Goal: Task Accomplishment & Management: Manage account settings

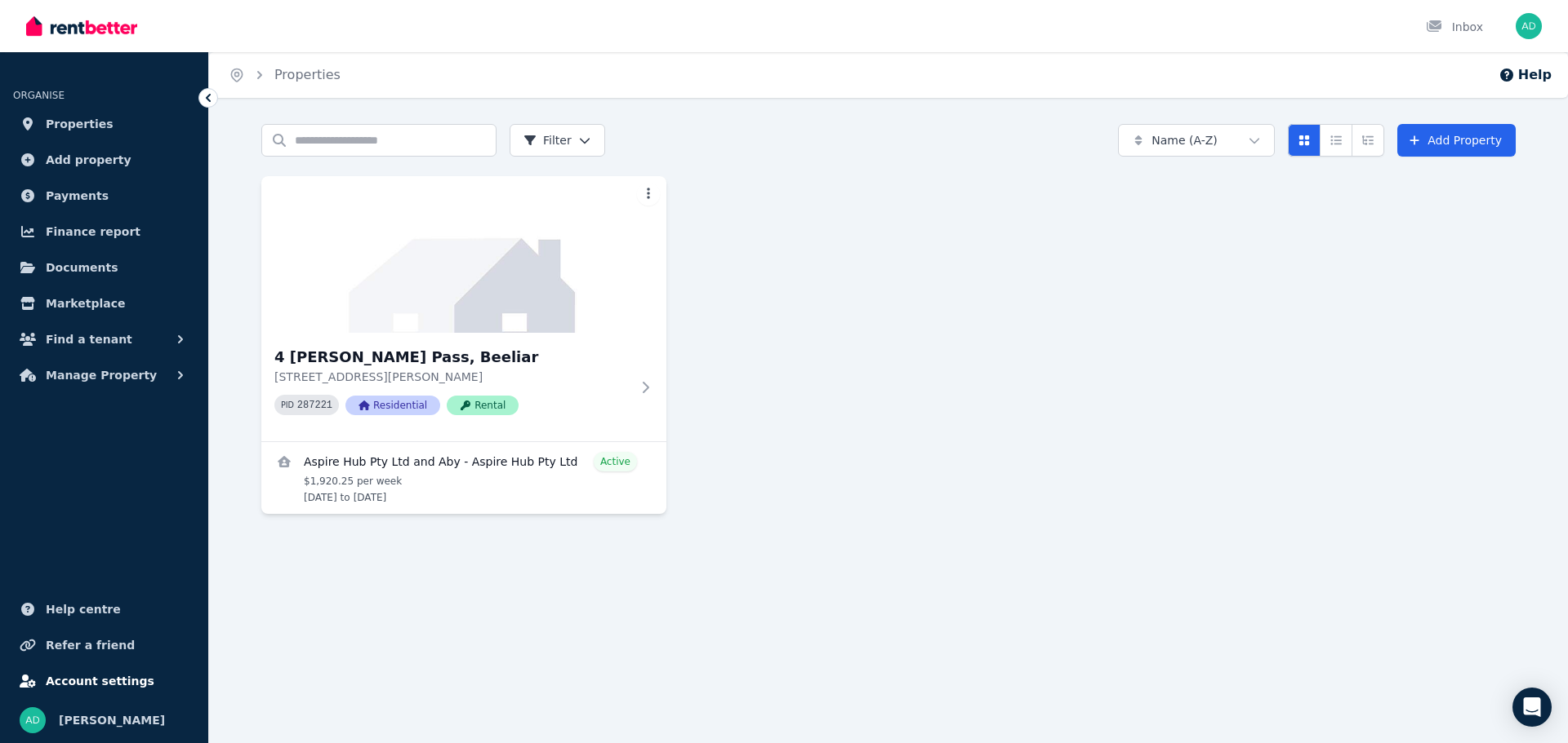
click at [111, 679] on span "Account settings" at bounding box center [101, 681] width 109 height 19
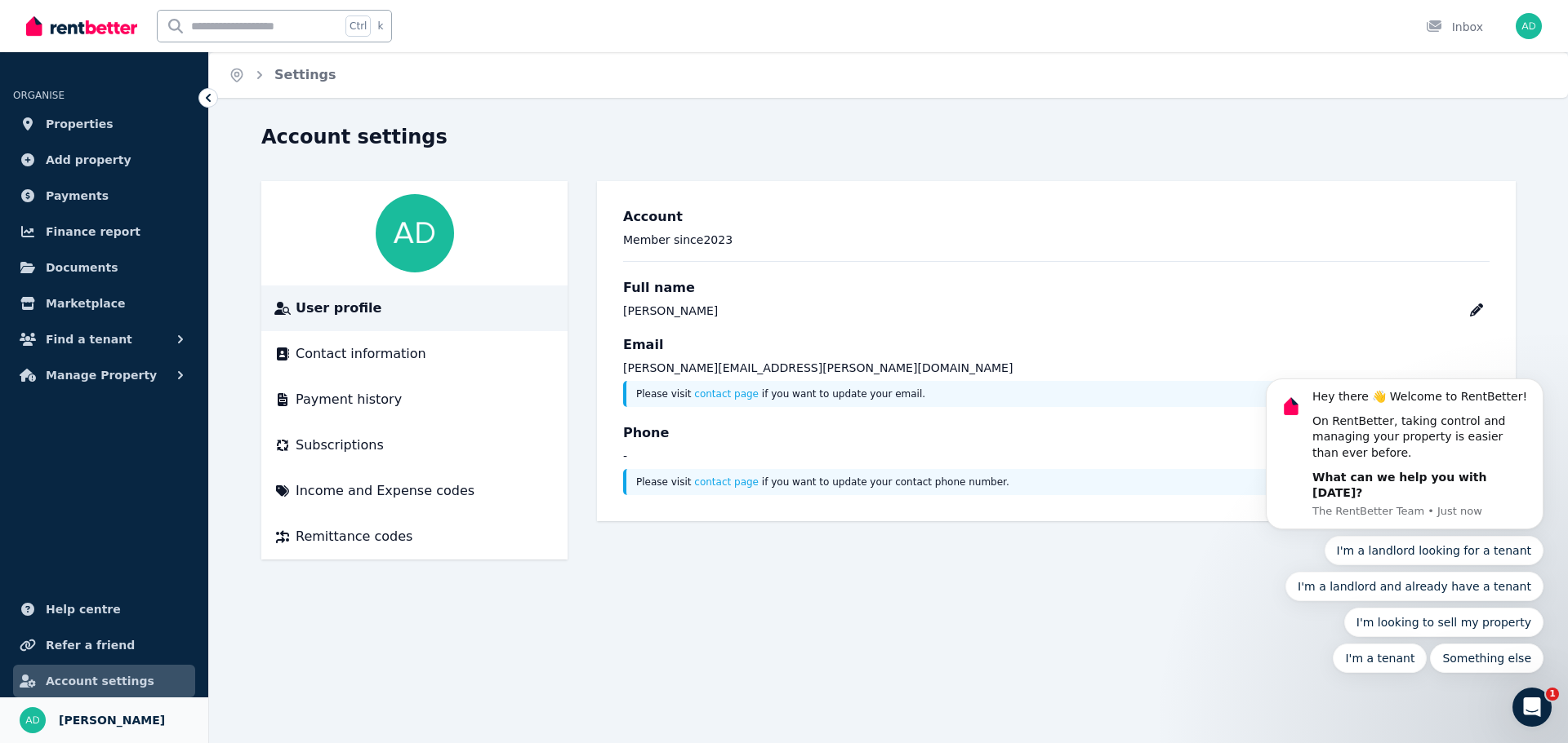
click at [126, 727] on span "[PERSON_NAME]" at bounding box center [112, 720] width 106 height 19
click at [1532, 26] on img "button" at bounding box center [1528, 26] width 26 height 26
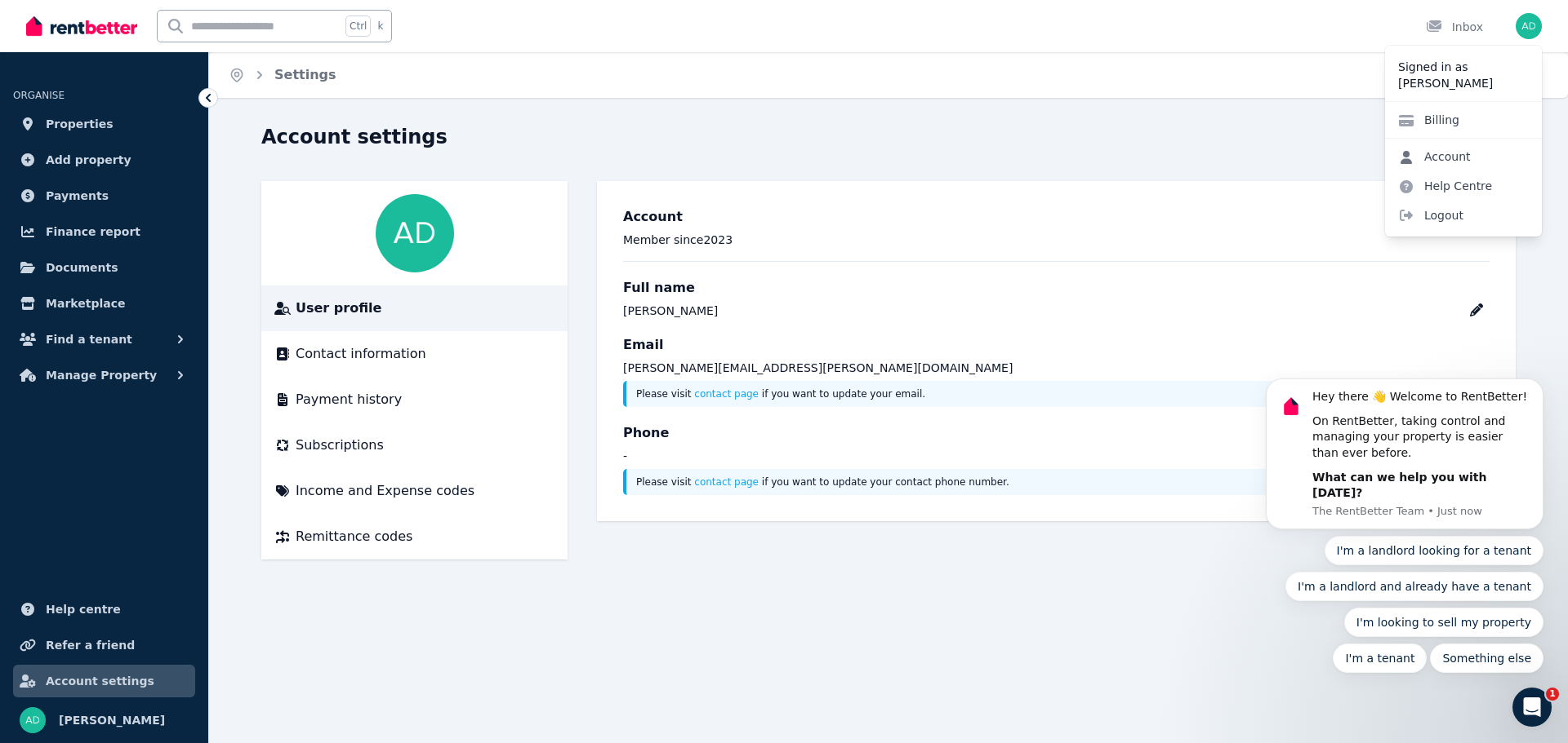
click at [1455, 153] on link "Account" at bounding box center [1433, 157] width 99 height 29
click at [1536, 388] on icon "Dismiss notification" at bounding box center [1538, 384] width 9 height 9
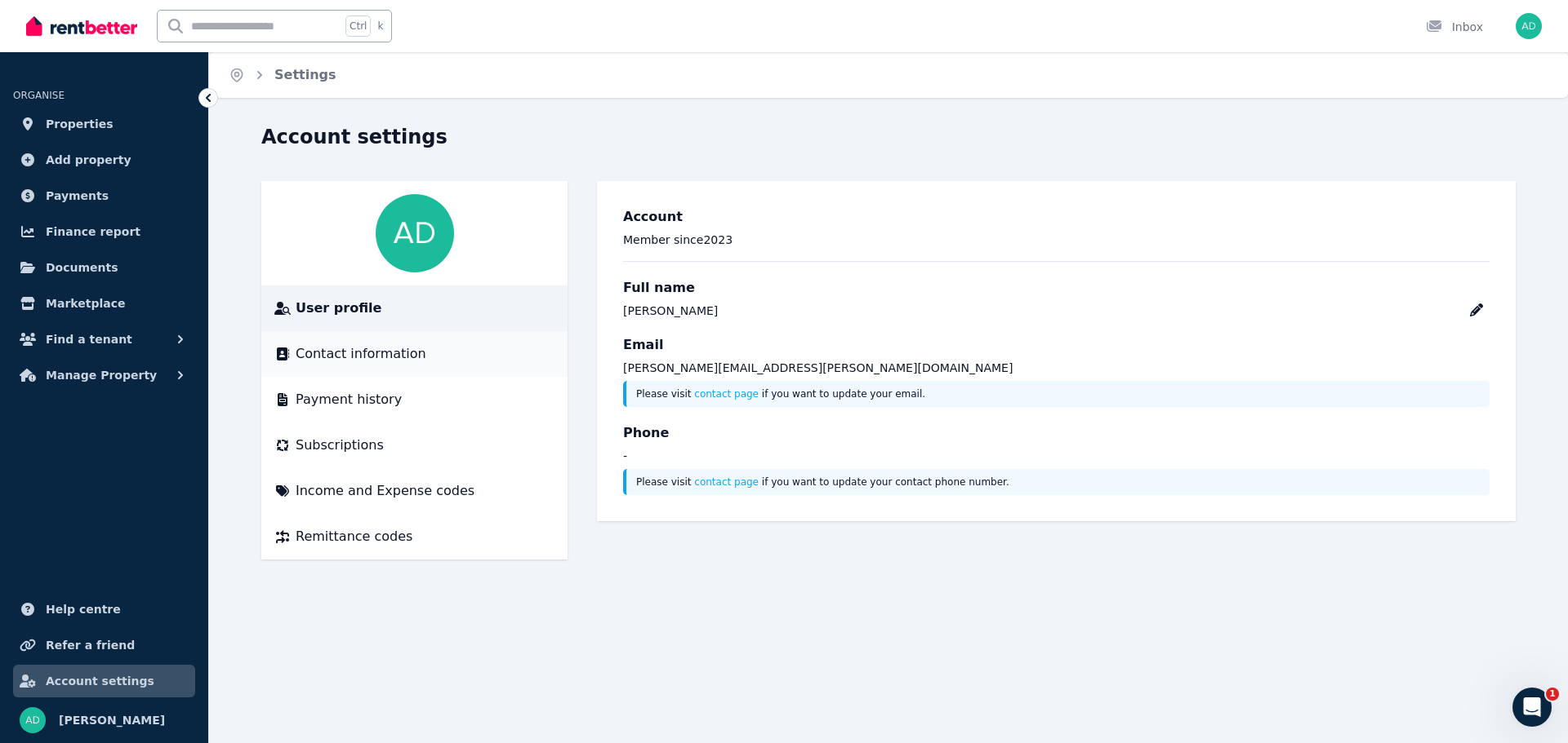
click at [412, 351] on div "Contact information" at bounding box center [414, 354] width 280 height 19
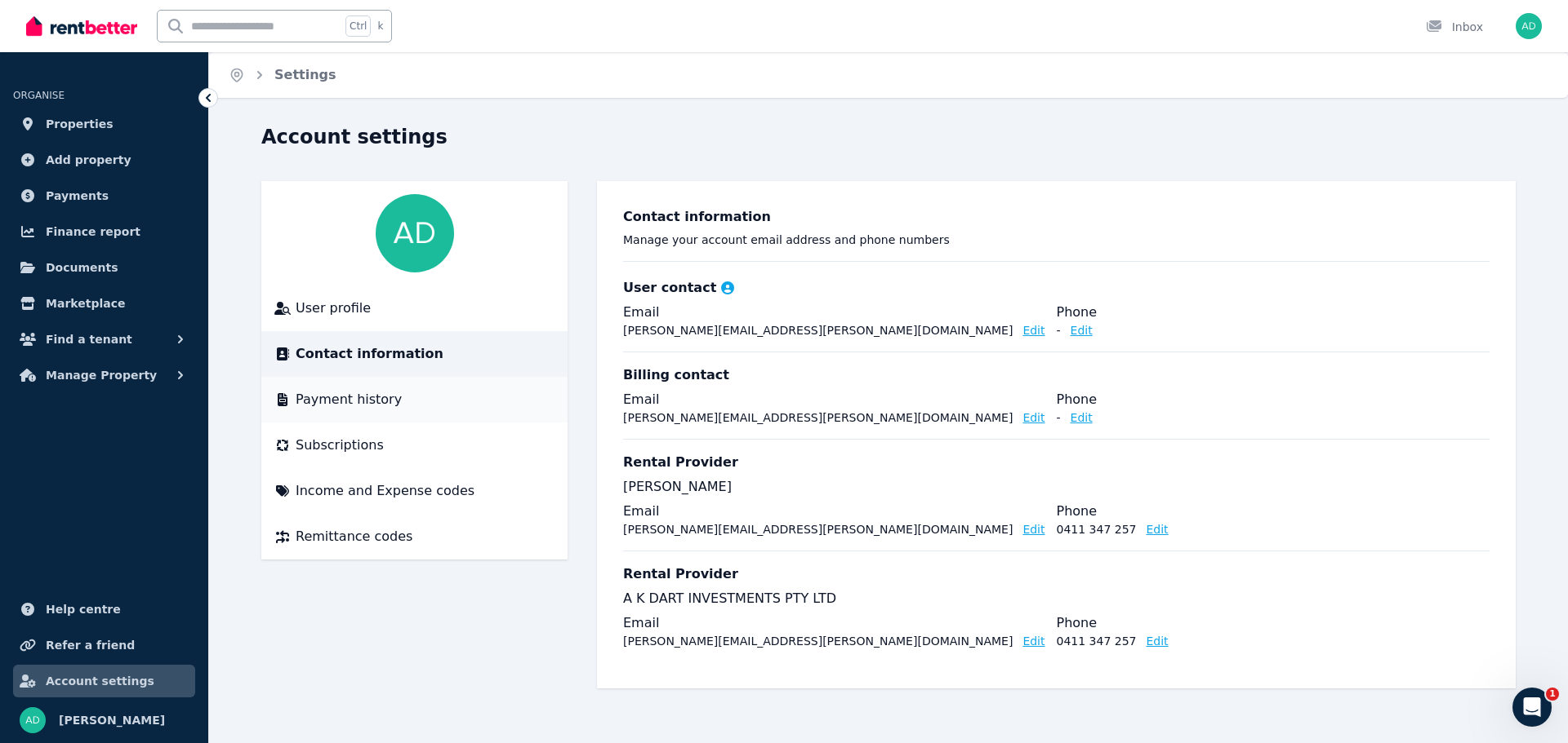
click at [408, 396] on div "Payment history" at bounding box center [414, 399] width 280 height 19
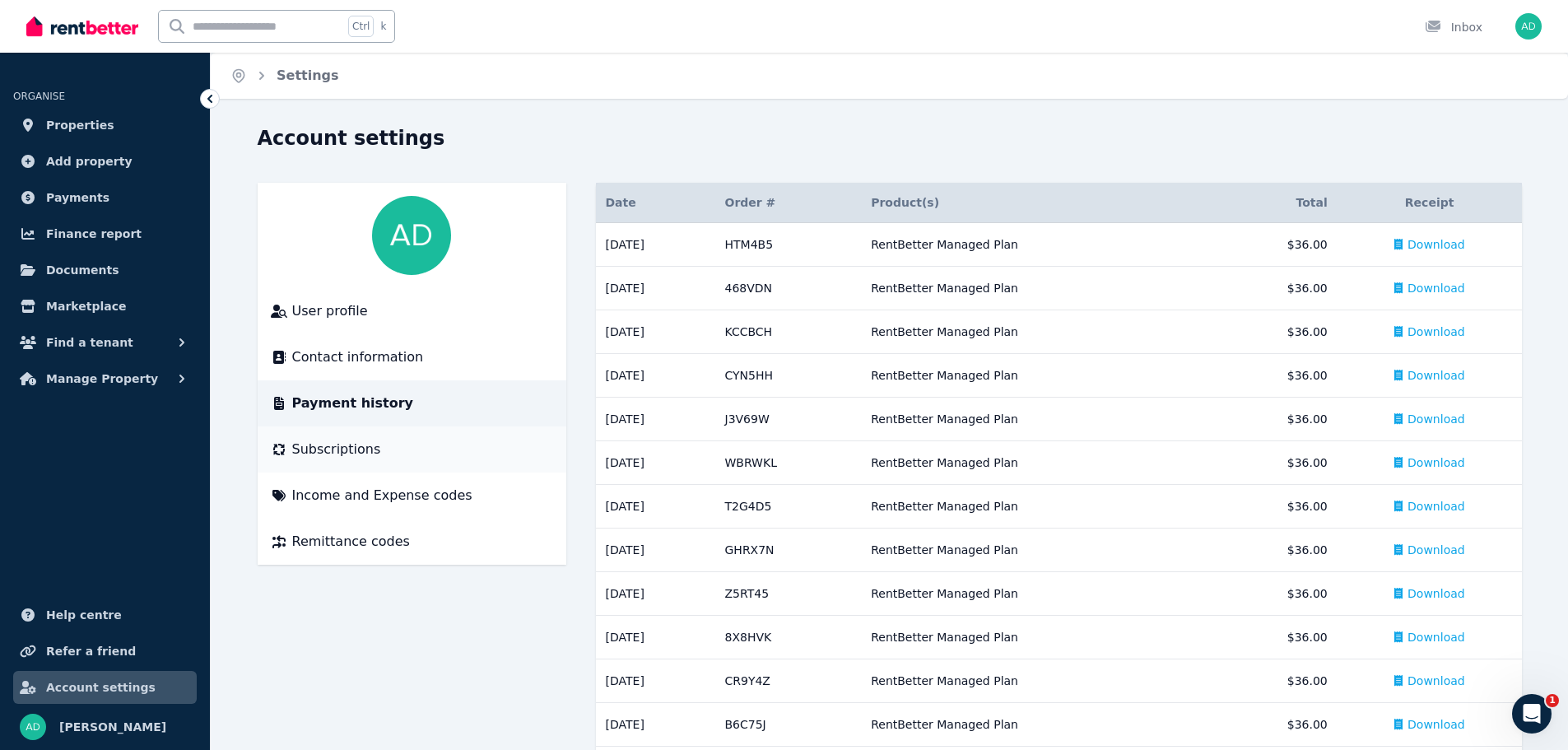
click at [384, 465] on li "Subscriptions" at bounding box center [412, 450] width 309 height 47
click at [344, 546] on span "Remittance codes" at bounding box center [351, 542] width 118 height 20
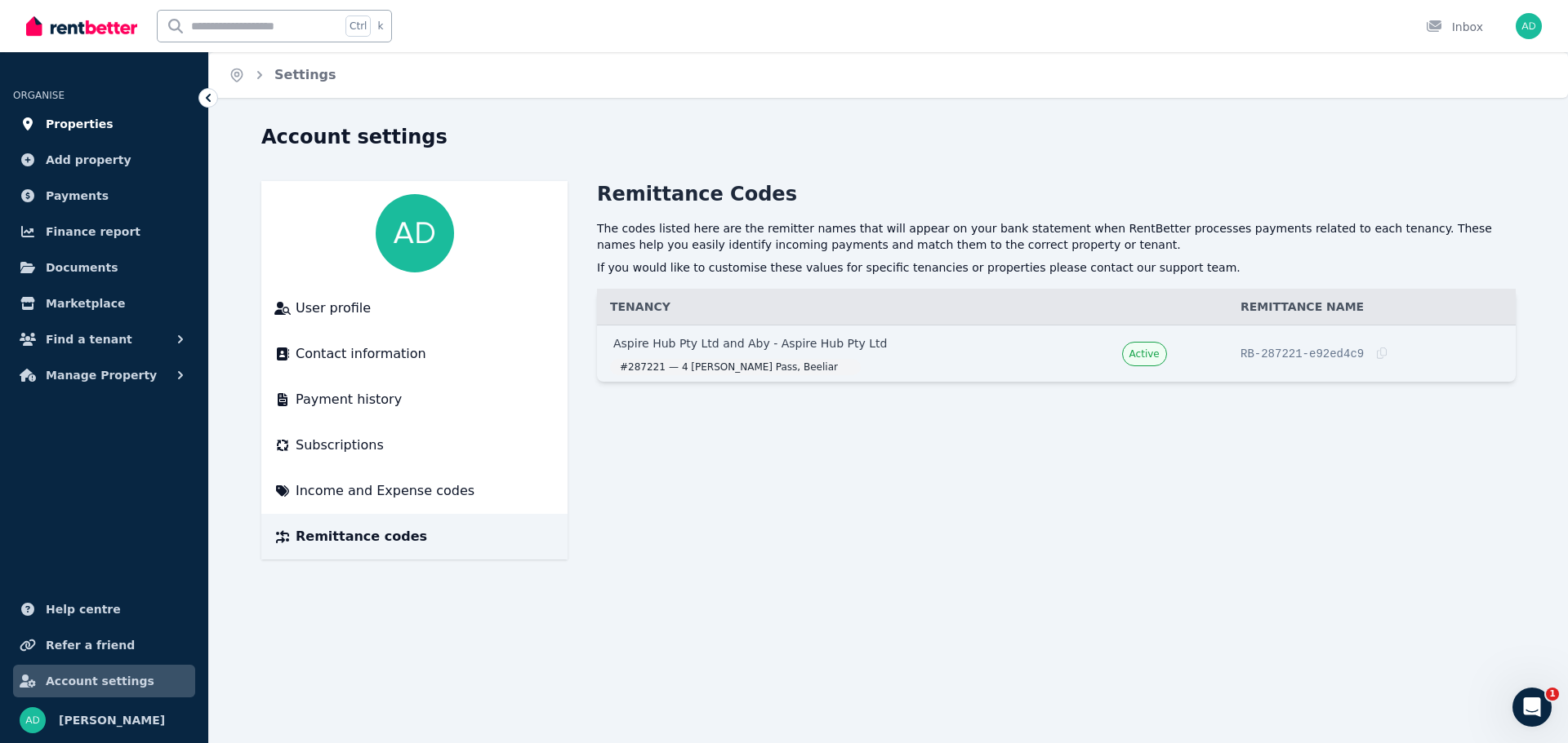
click at [93, 120] on span "Properties" at bounding box center [79, 124] width 67 height 19
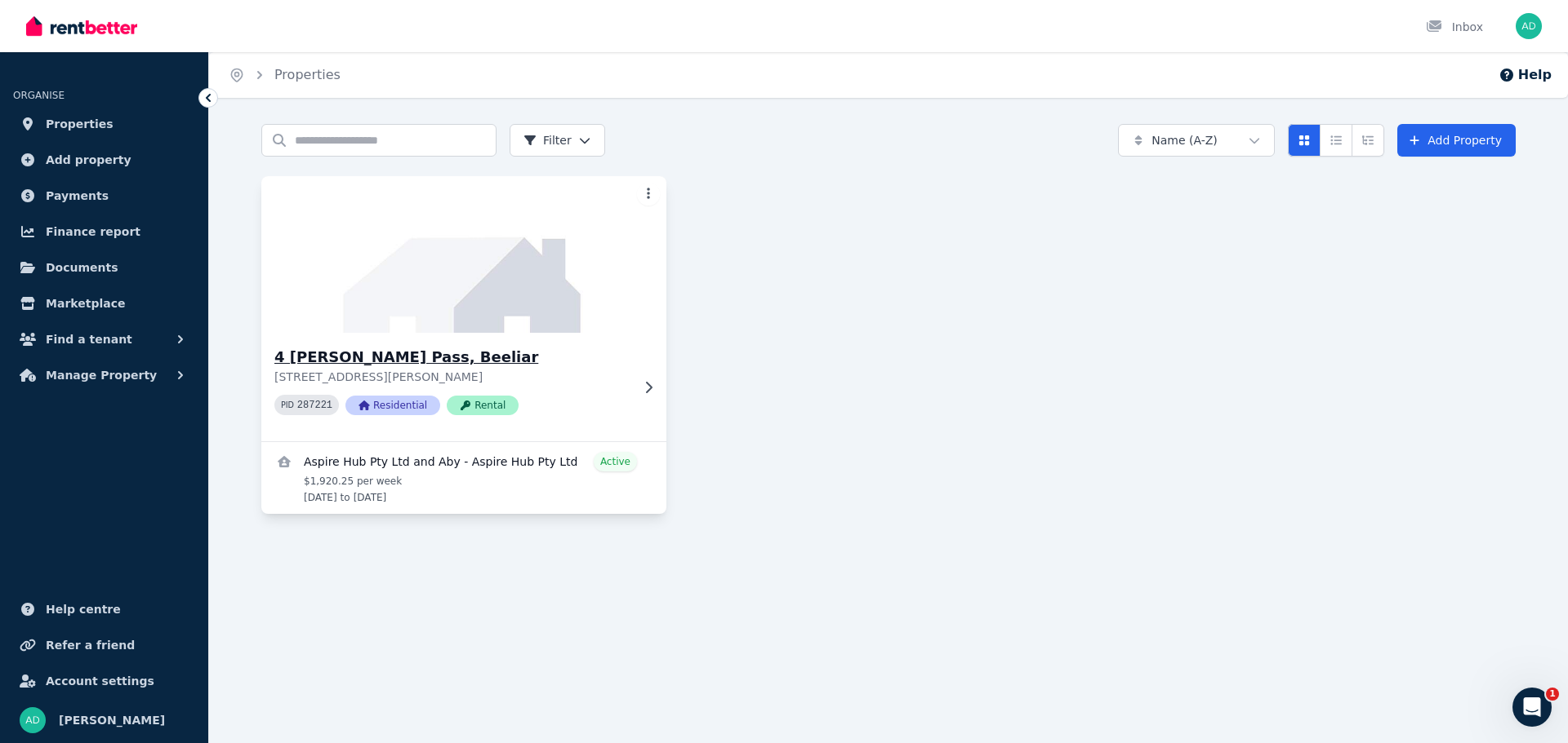
click at [484, 249] on img at bounding box center [464, 254] width 425 height 165
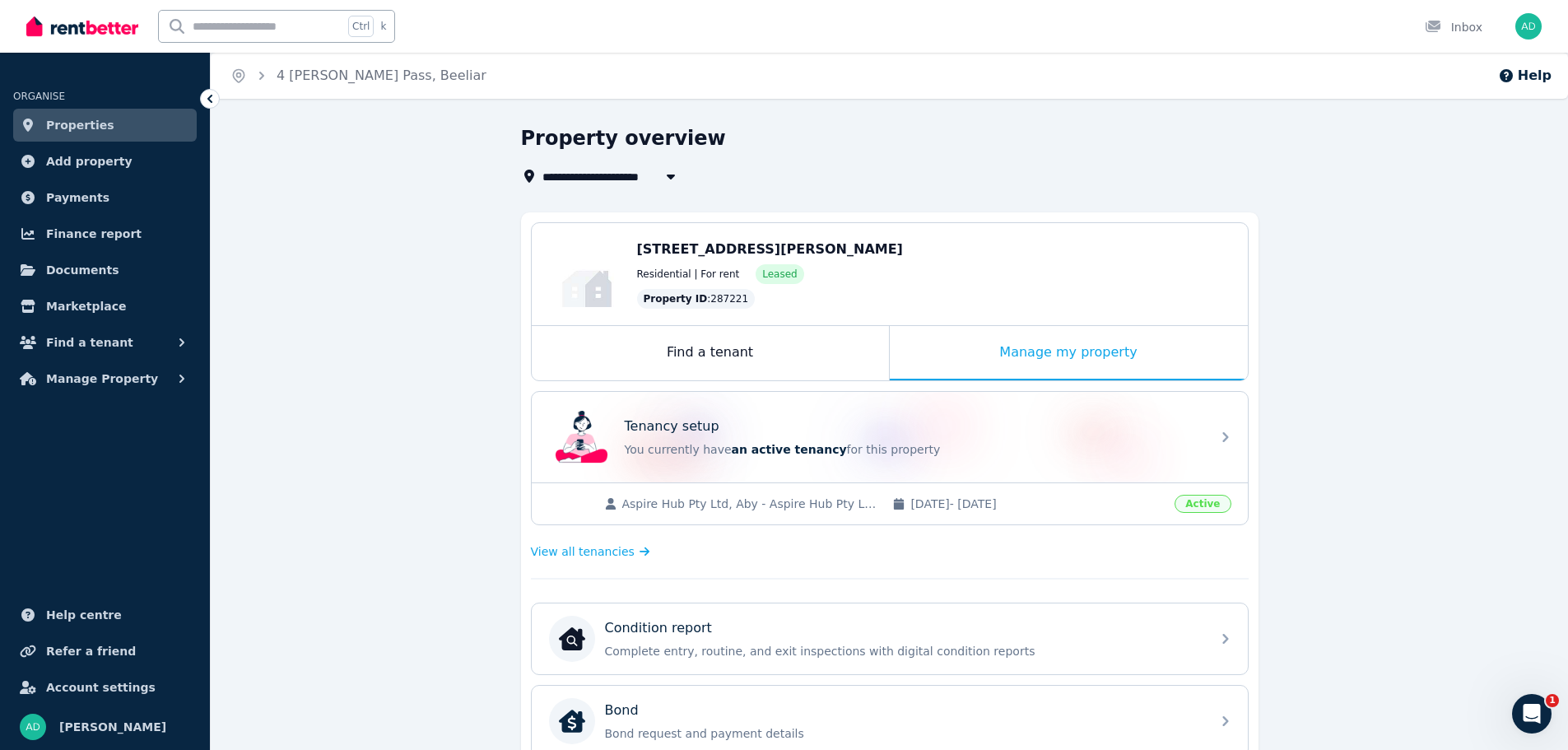
click at [645, 175] on span "4 [PERSON_NAME] Pass, Beeliar" at bounding box center [648, 176] width 213 height 20
type input "**********"
click at [671, 183] on button "button" at bounding box center [671, 176] width 30 height 20
click at [90, 161] on span "Add property" at bounding box center [89, 161] width 86 height 20
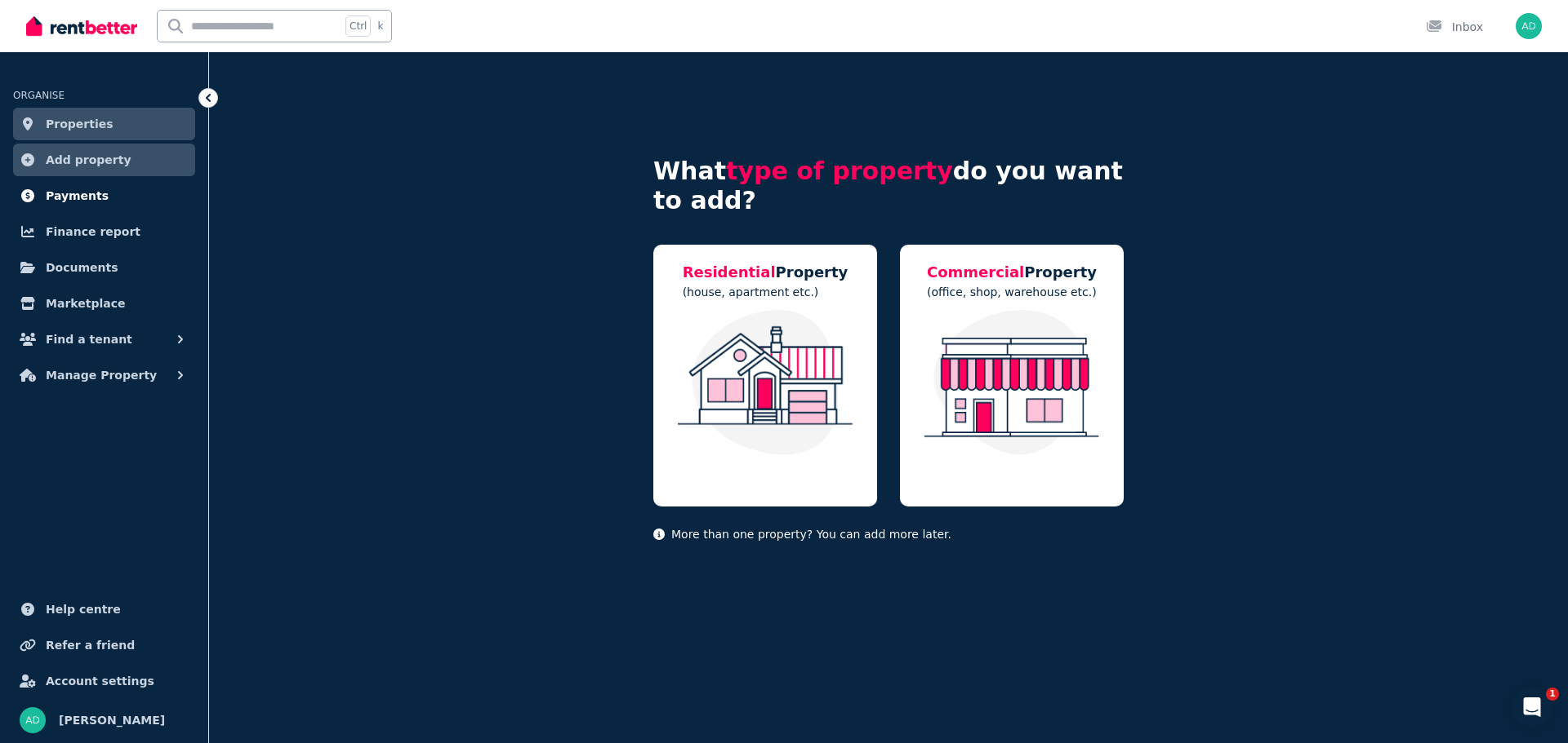
click at [83, 203] on span "Payments" at bounding box center [77, 195] width 63 height 19
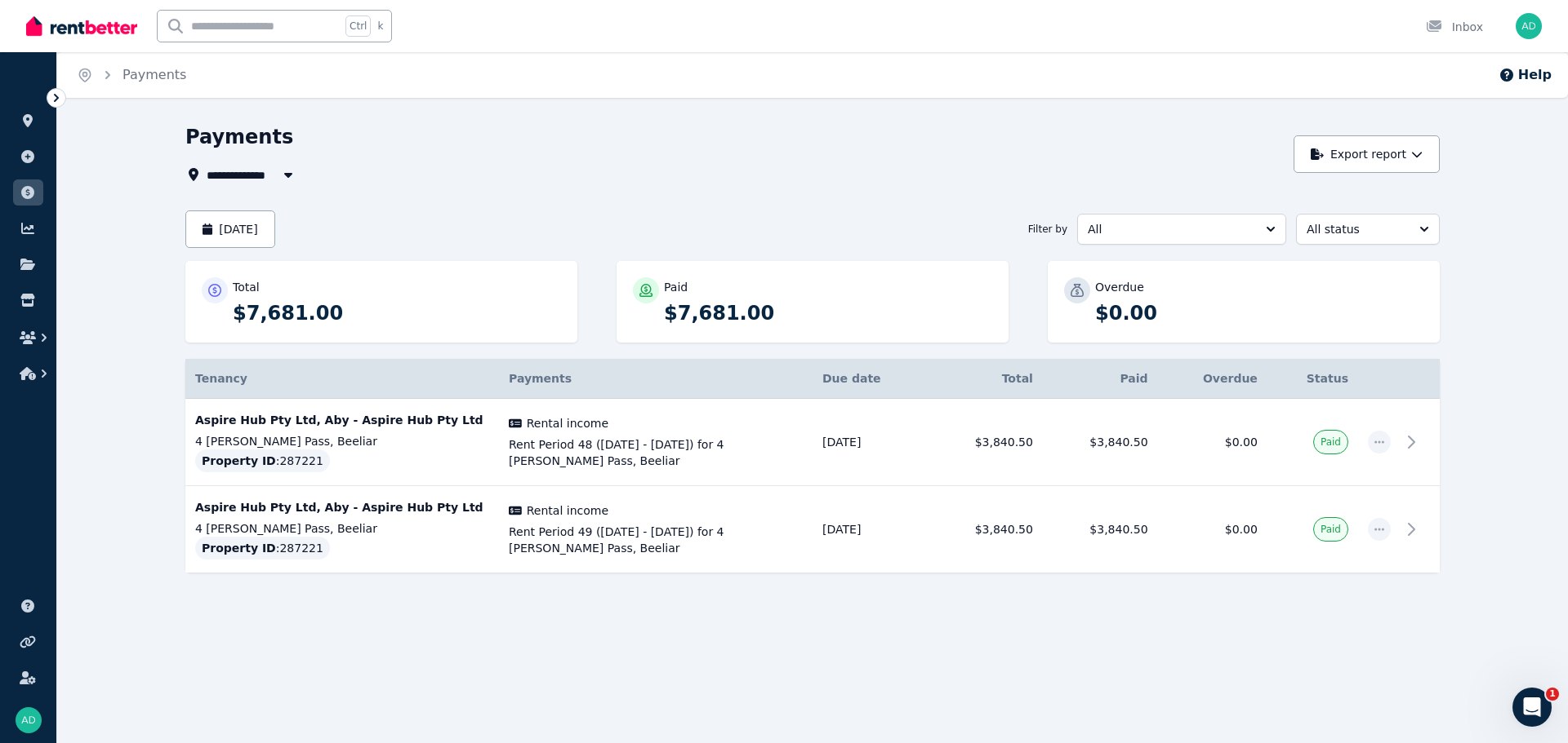
click at [596, 174] on div "**********" at bounding box center [735, 174] width 1099 height 19
